Goal: Information Seeking & Learning: Find specific fact

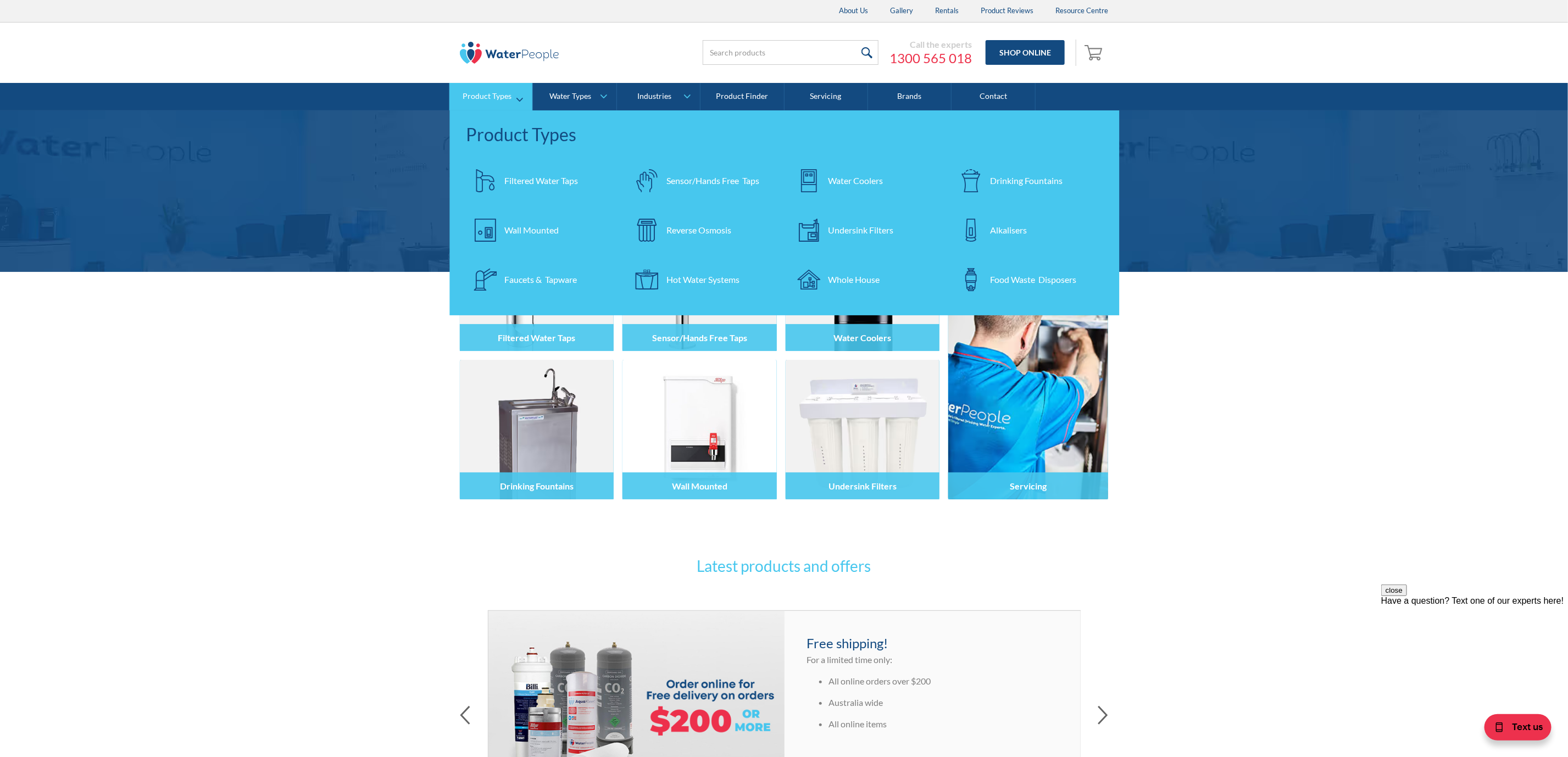
click at [1002, 176] on div "Drinking Fountains" at bounding box center [1026, 181] width 72 height 13
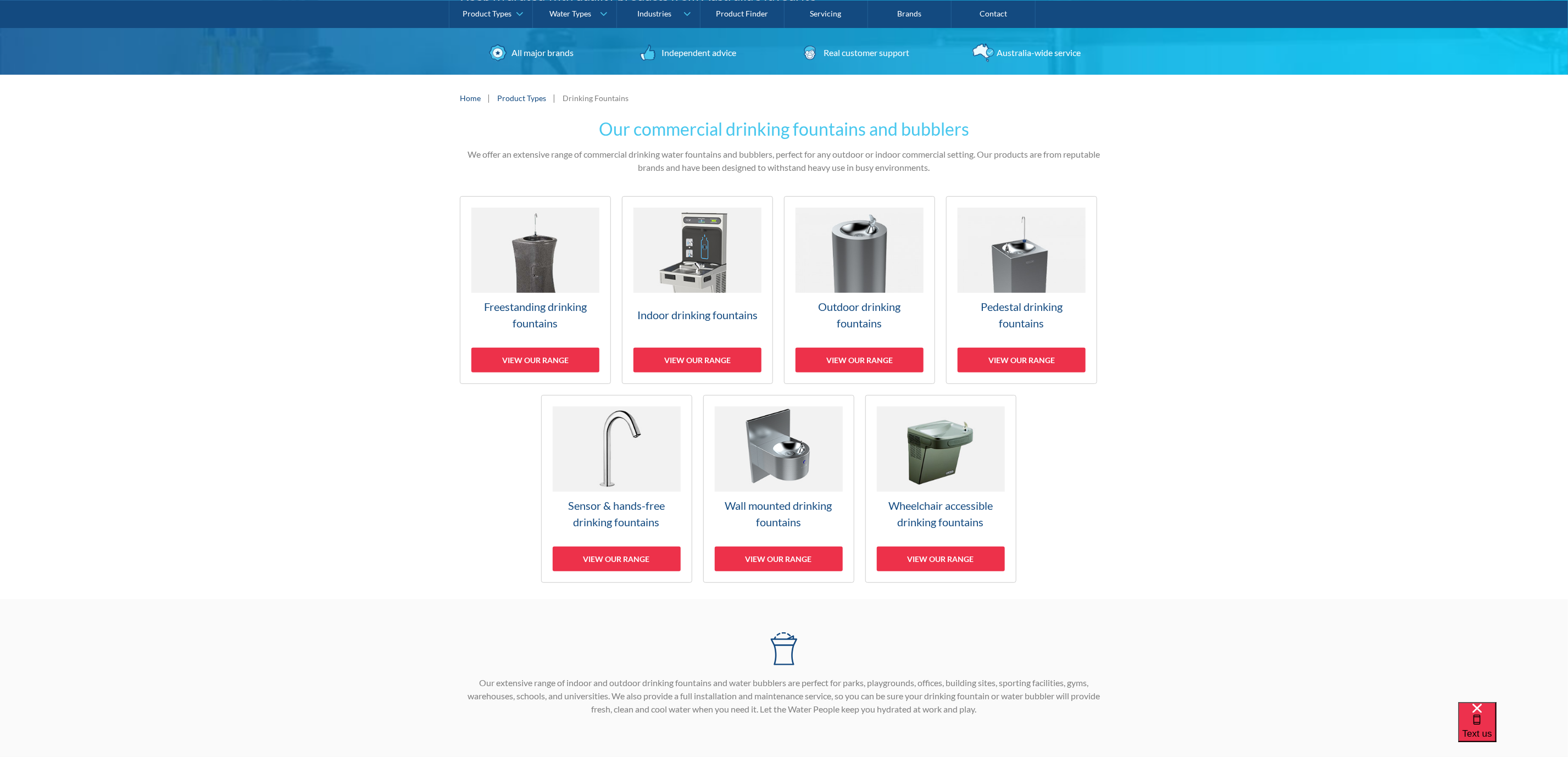
click at [679, 278] on img at bounding box center [698, 250] width 128 height 85
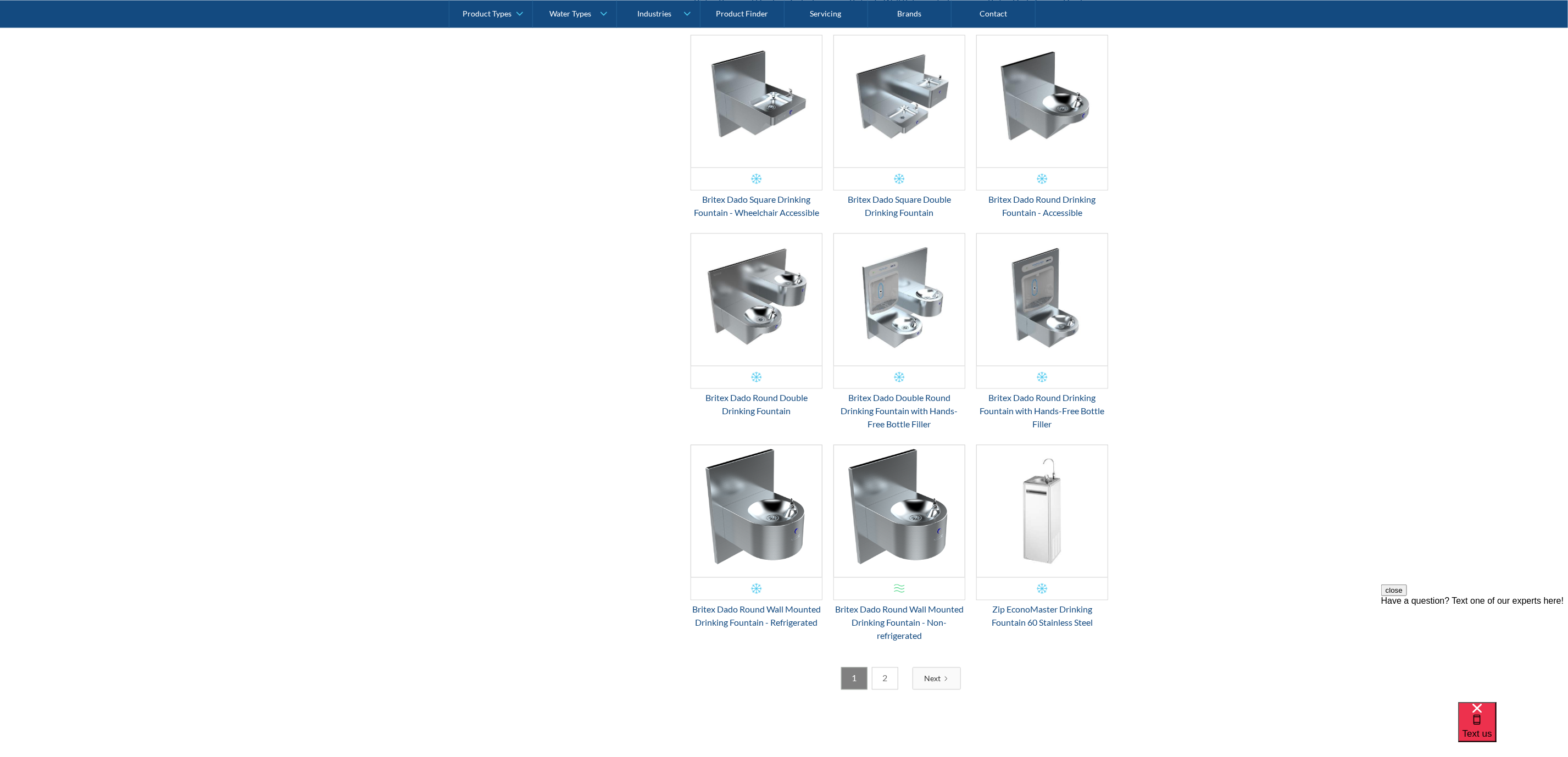
scroll to position [1483, 0]
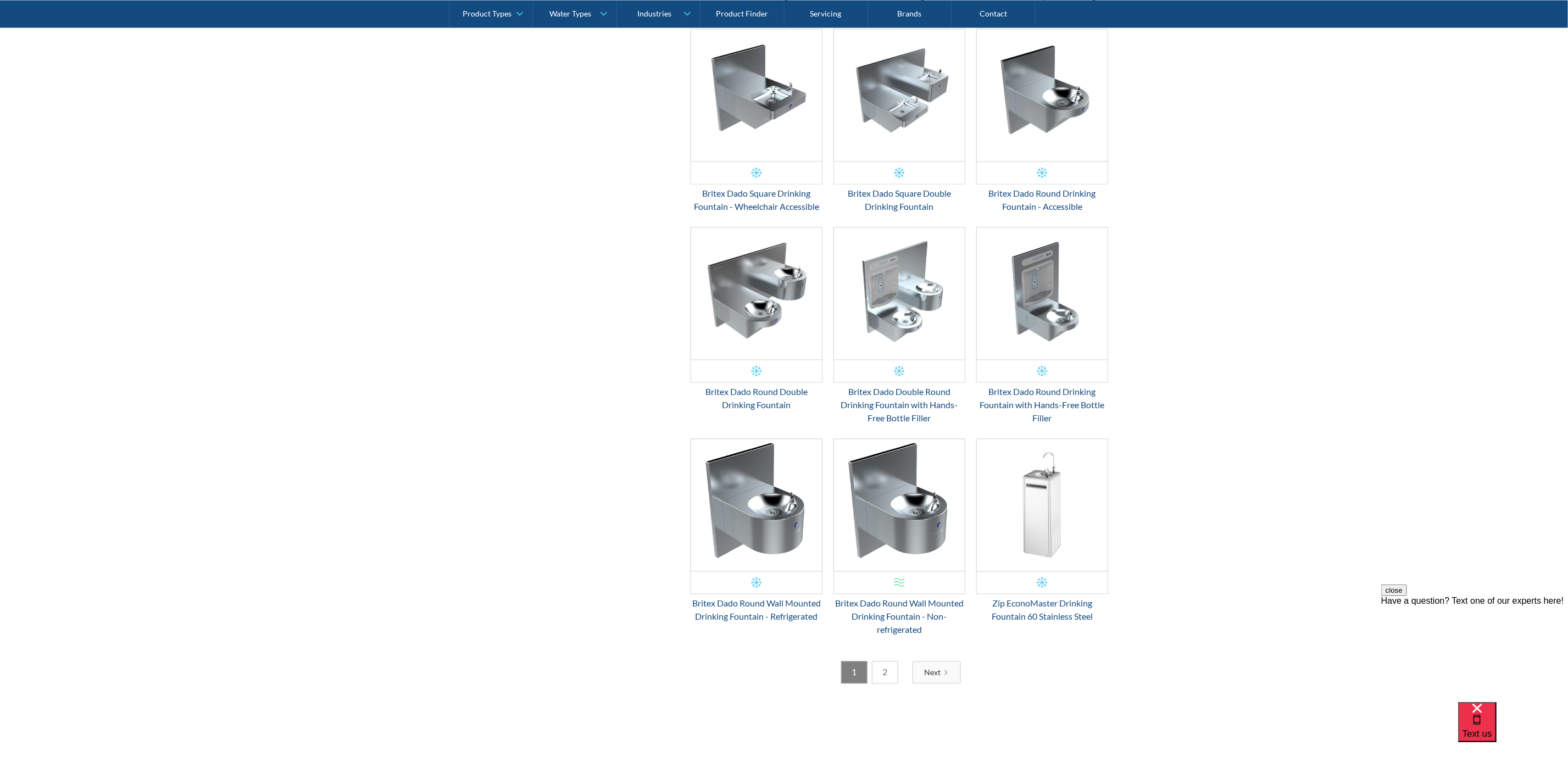
click at [881, 684] on link "2" at bounding box center [885, 672] width 26 height 23
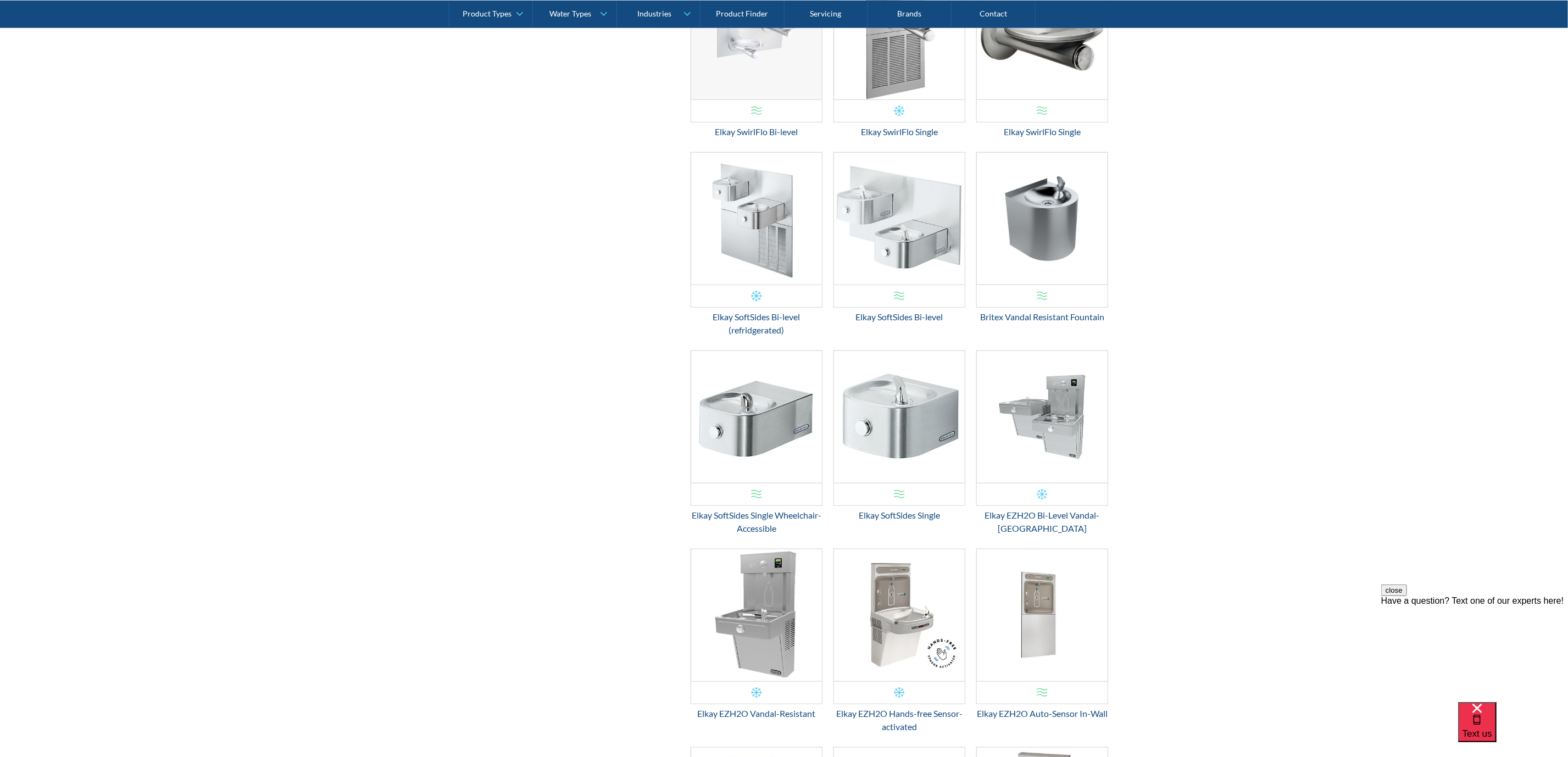
scroll to position [956, 0]
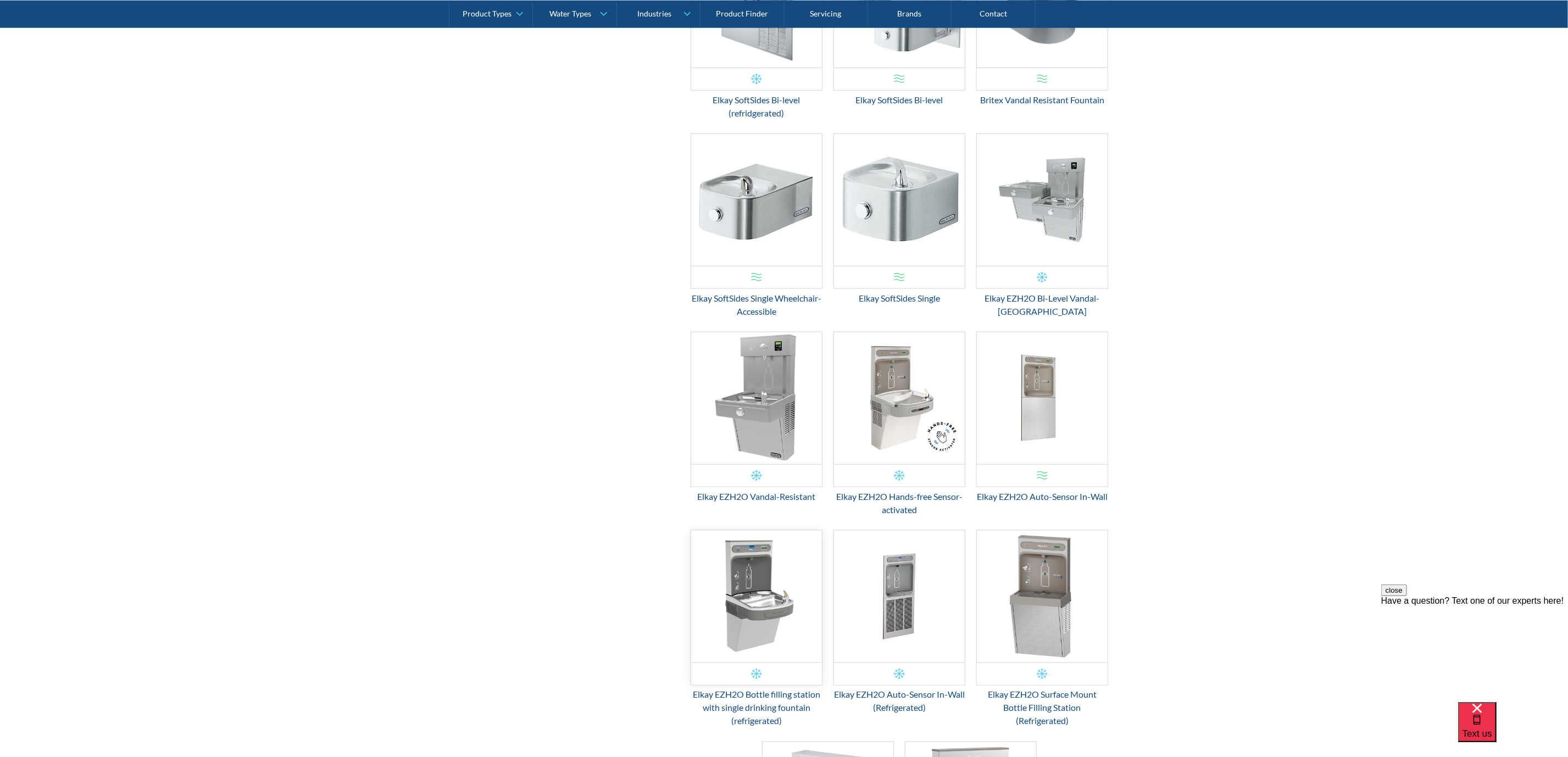
click at [720, 572] on img "Email Form 3" at bounding box center [756, 597] width 131 height 132
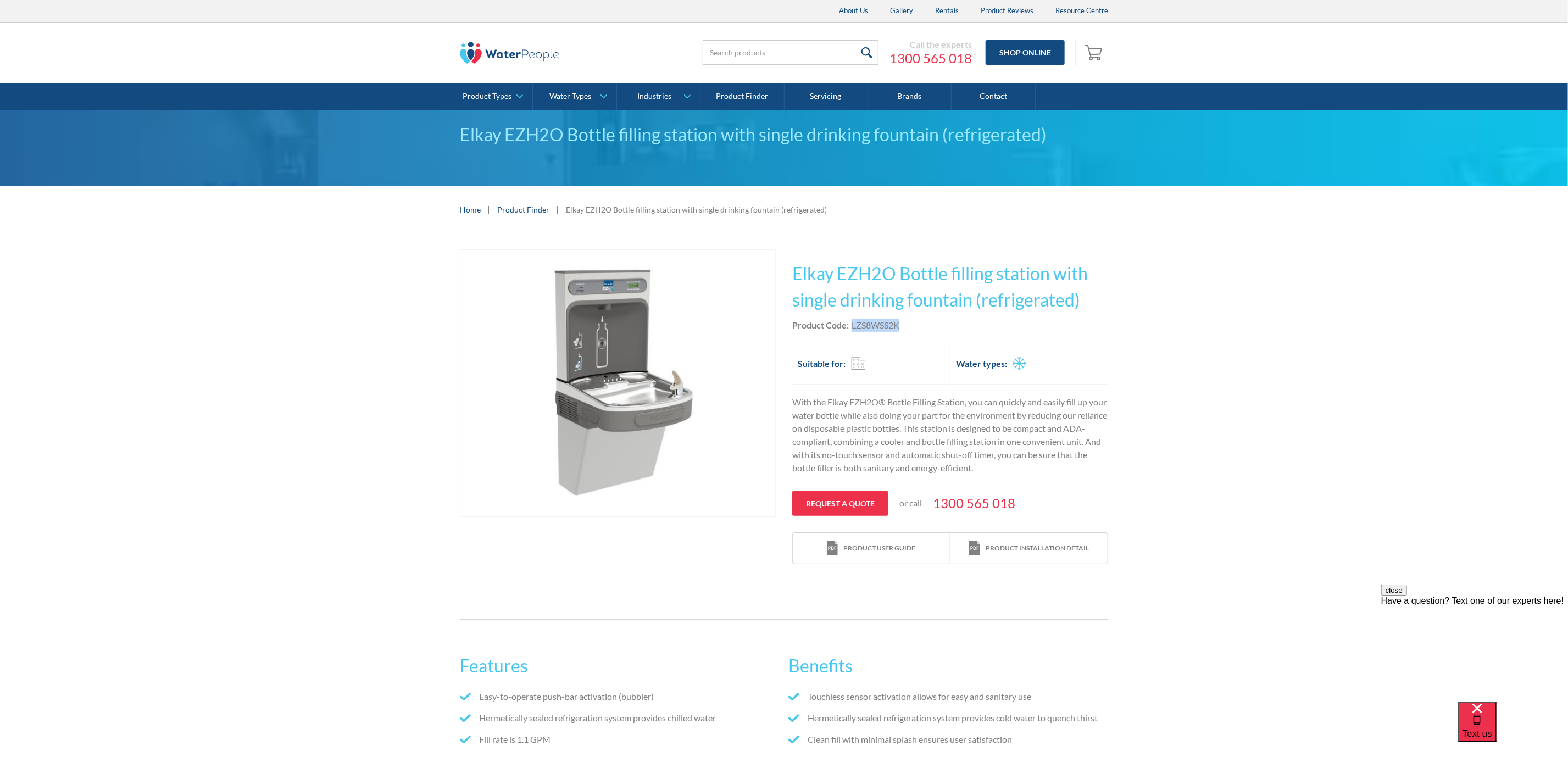
drag, startPoint x: 909, startPoint y: 327, endPoint x: 861, endPoint y: 327, distance: 48.0
click at [852, 327] on div "Product Code: LZS8WSS2K" at bounding box center [950, 325] width 316 height 13
copy div "LZS8WSS2K"
